Goal: Transaction & Acquisition: Download file/media

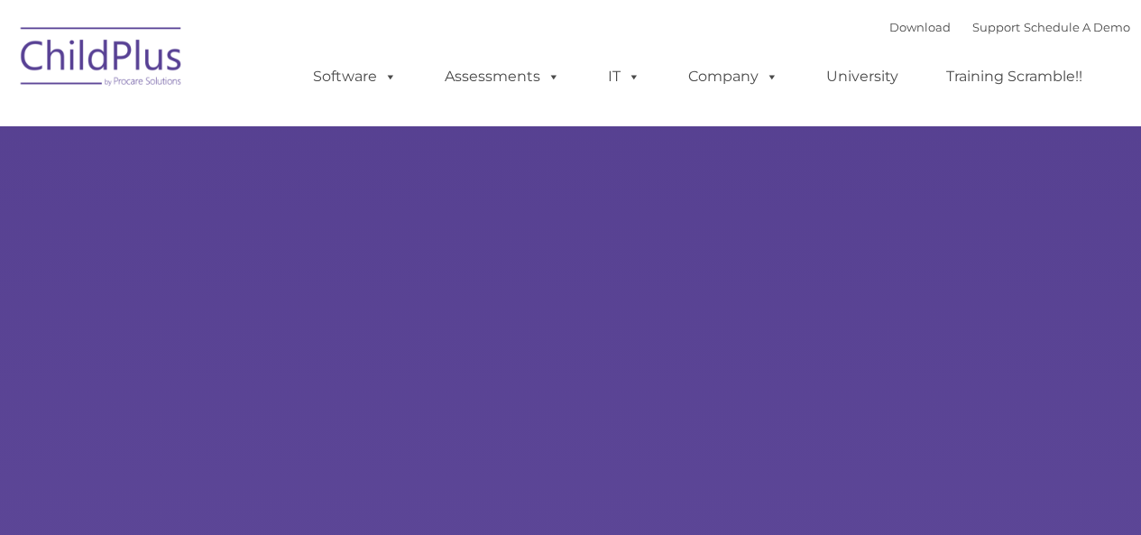
type input ""
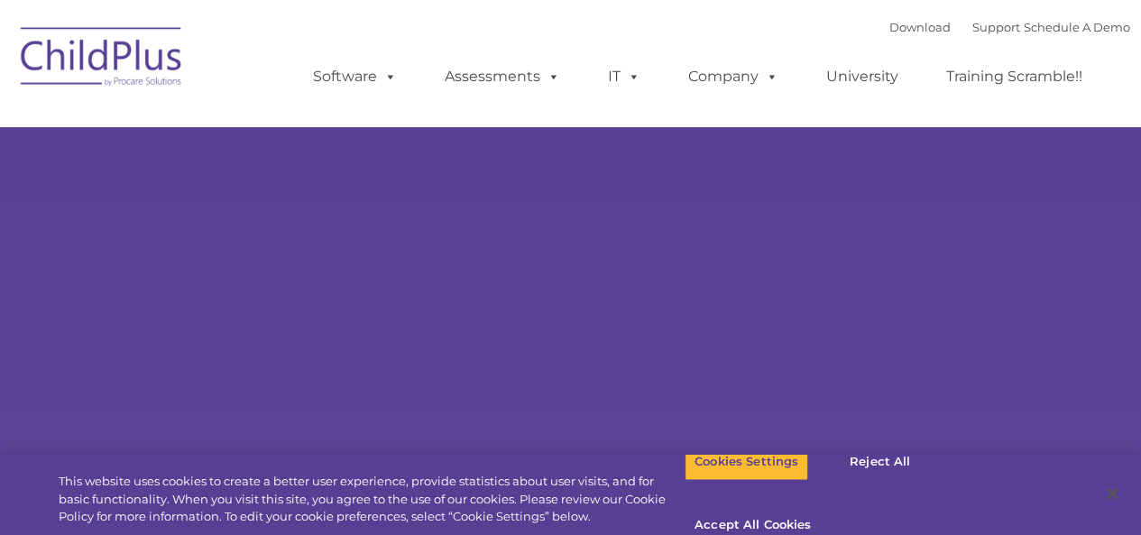
select select "MEDIUM"
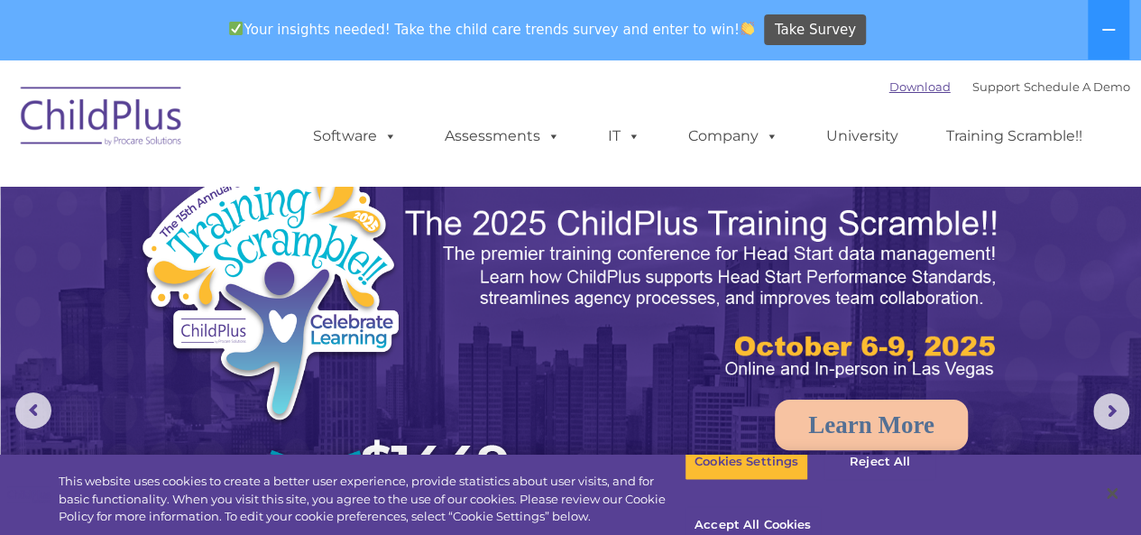
click at [905, 85] on link "Download" at bounding box center [920, 86] width 61 height 14
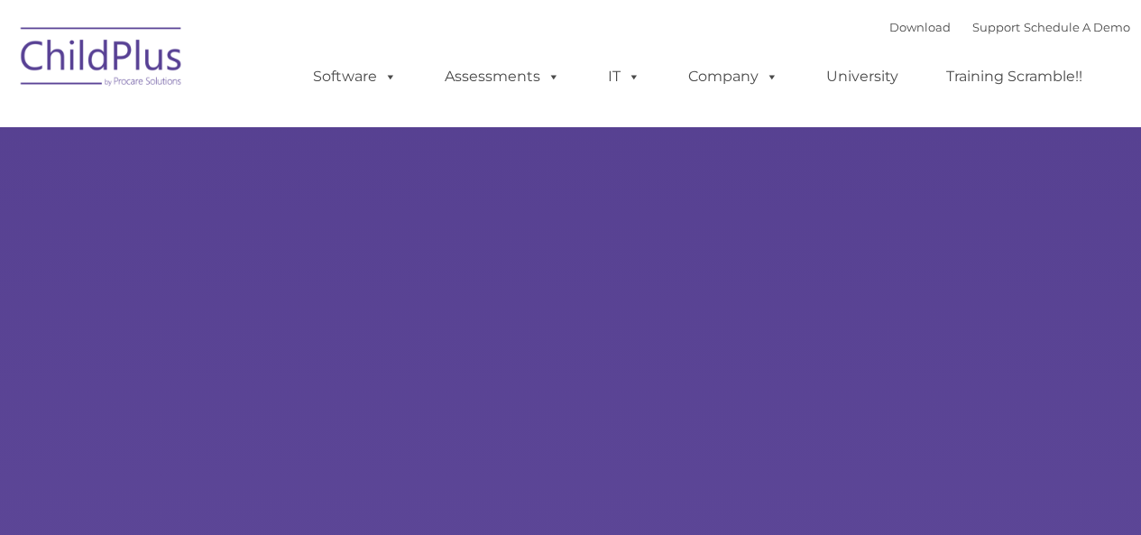
type input ""
select select "MEDIUM"
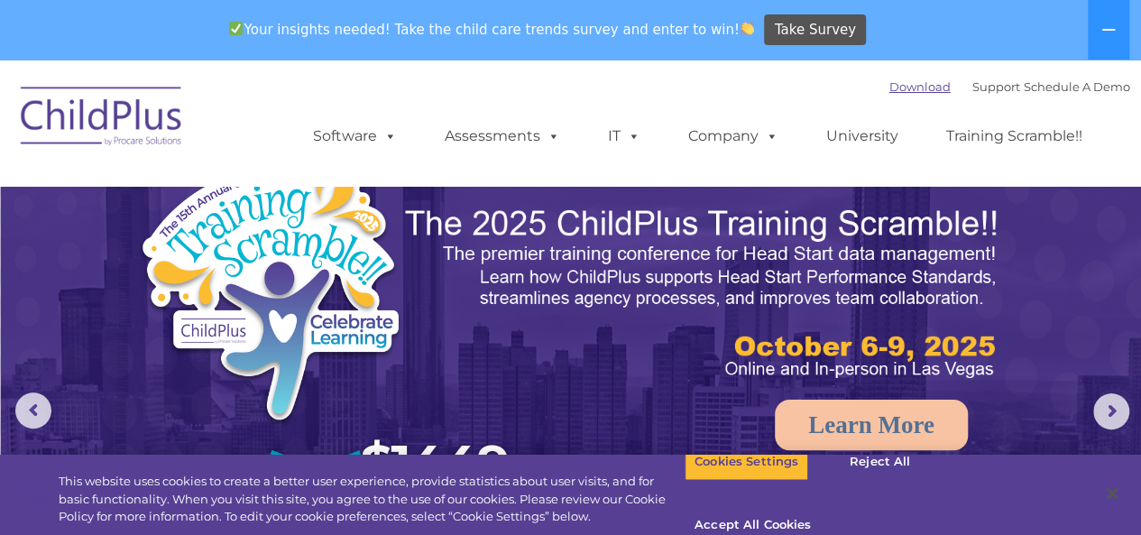
click at [890, 87] on link "Download" at bounding box center [920, 86] width 61 height 14
